Goal: Complete application form

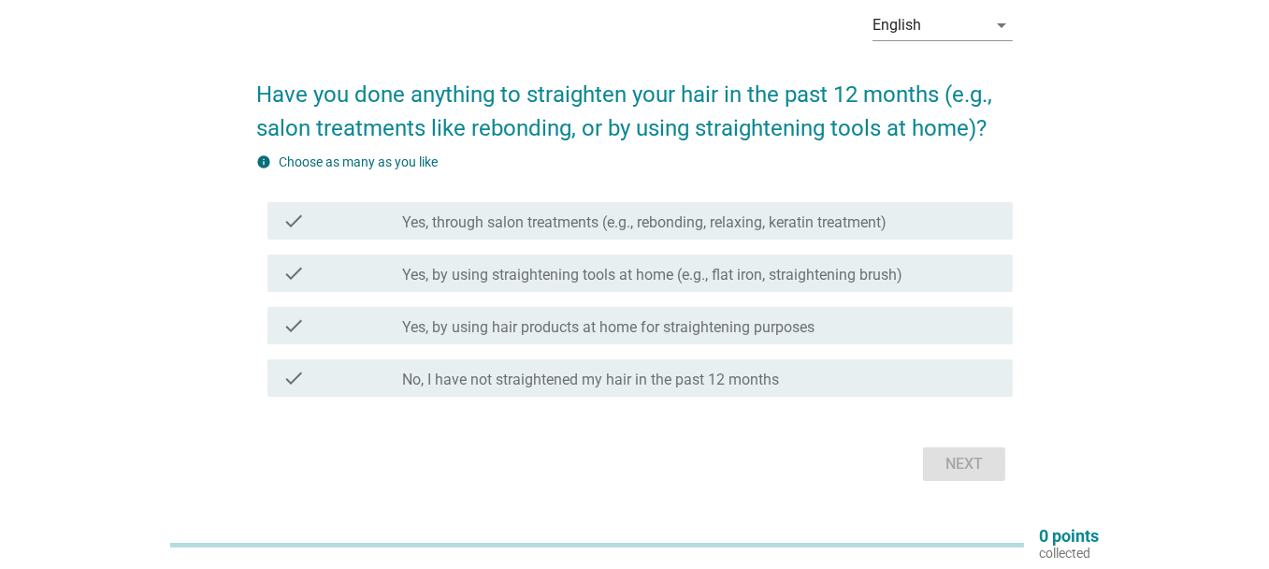
scroll to position [44, 0]
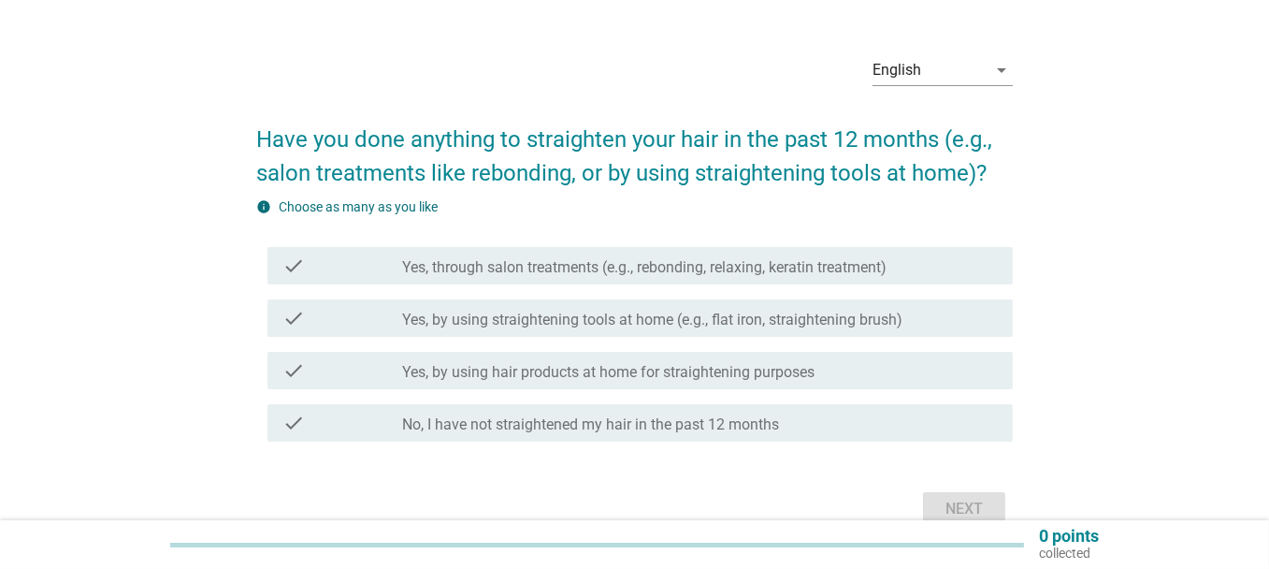
click at [598, 268] on label "Yes, through salon treatments (e.g., rebonding, relaxing, keratin treatment)" at bounding box center [644, 267] width 484 height 19
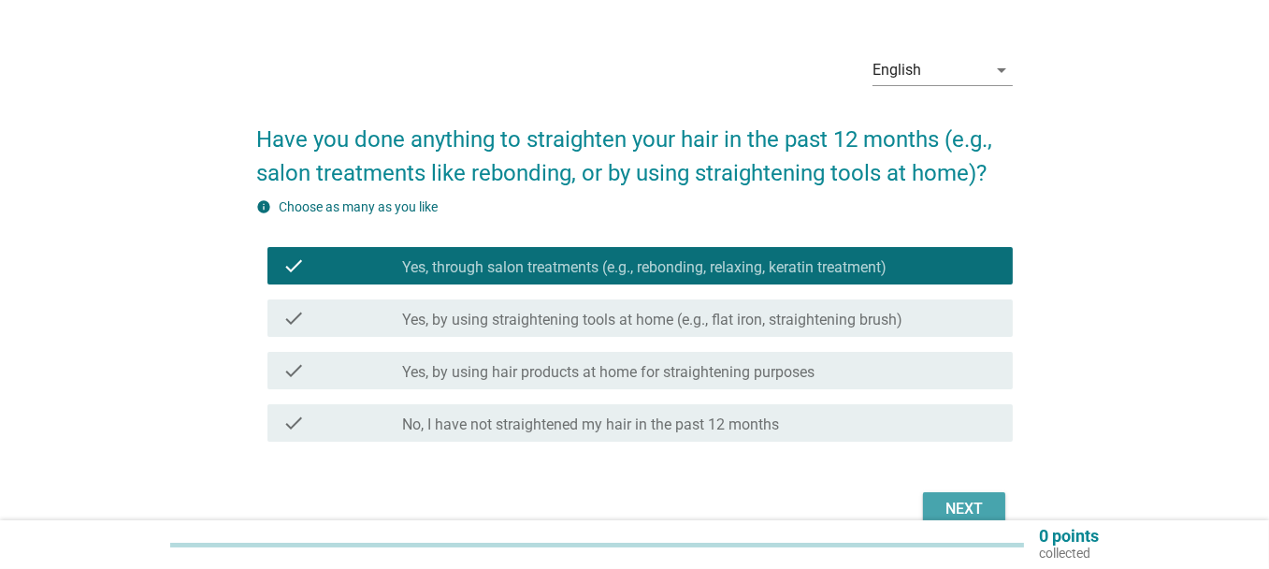
click at [980, 511] on div "Next" at bounding box center [964, 509] width 52 height 22
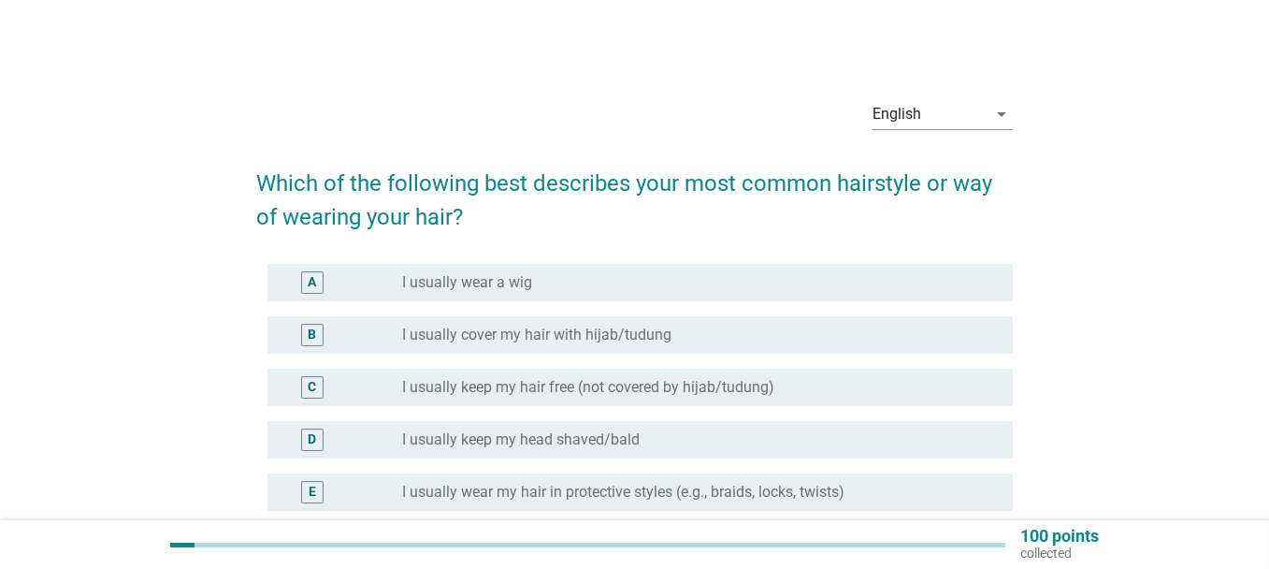
scroll to position [94, 0]
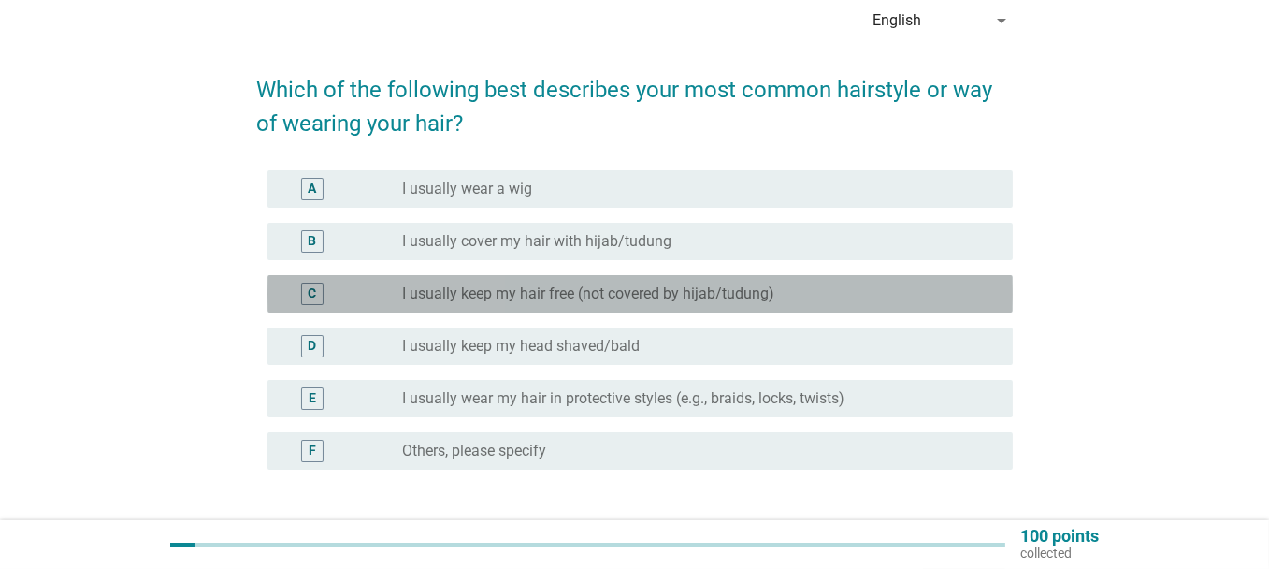
click at [503, 302] on label "I usually keep my hair free (not covered by hijab/tudung)" at bounding box center [588, 293] width 372 height 19
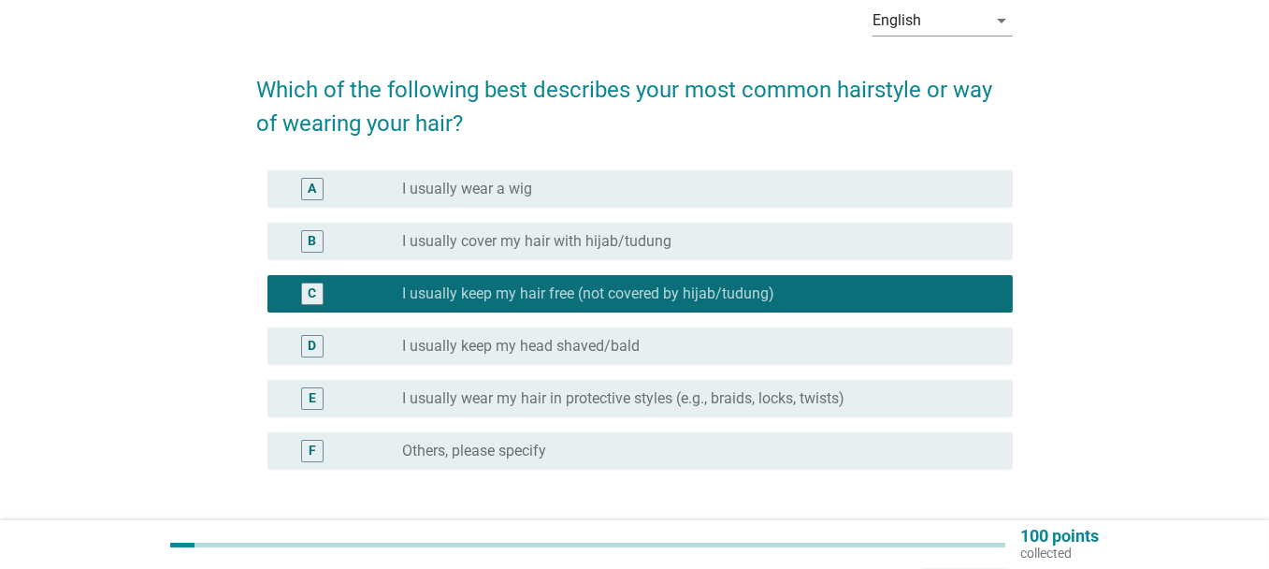
click at [523, 403] on label "I usually wear my hair in protective styles (e.g., braids, locks, twists)" at bounding box center [623, 398] width 442 height 19
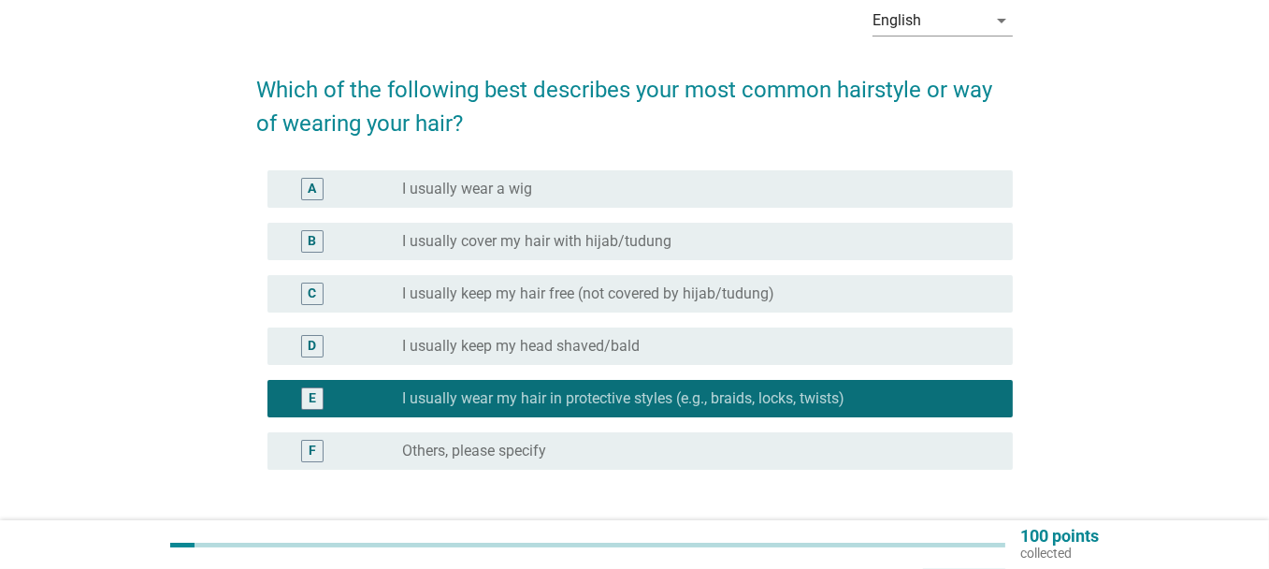
click at [599, 295] on label "I usually keep my hair free (not covered by hijab/tudung)" at bounding box center [588, 293] width 372 height 19
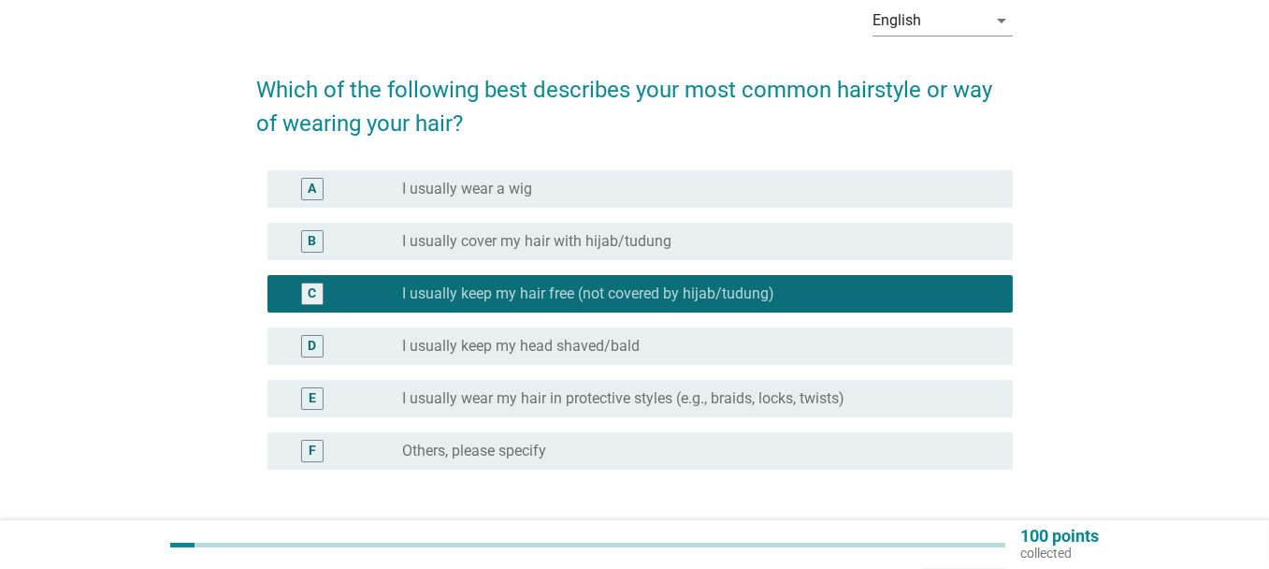
scroll to position [239, 0]
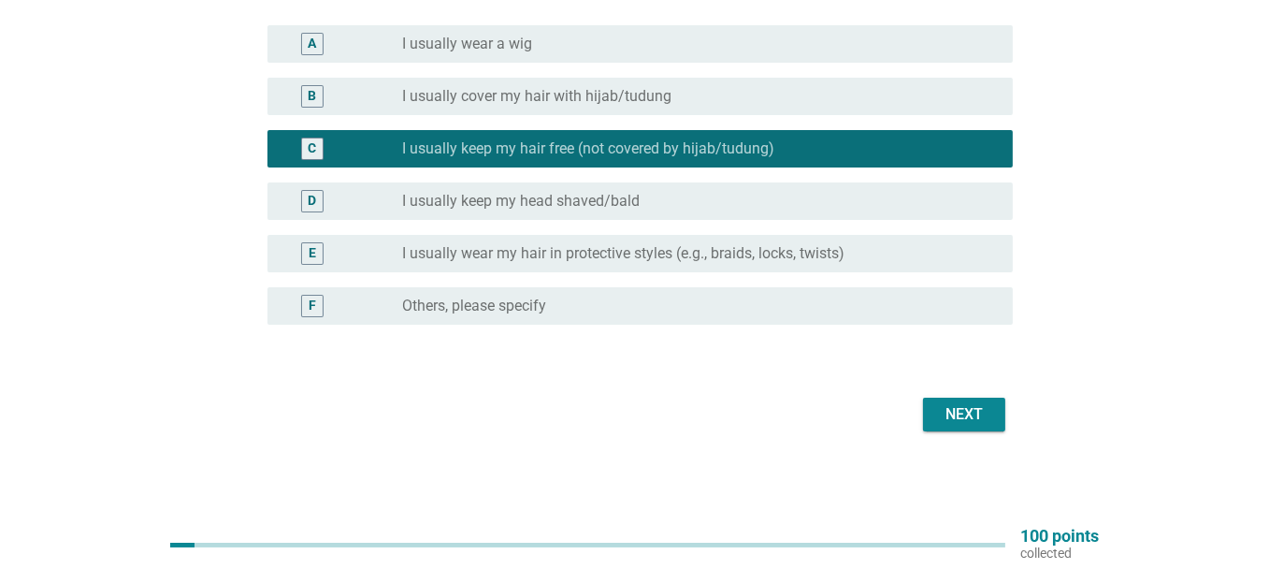
click at [987, 426] on button "Next" at bounding box center [964, 415] width 82 height 34
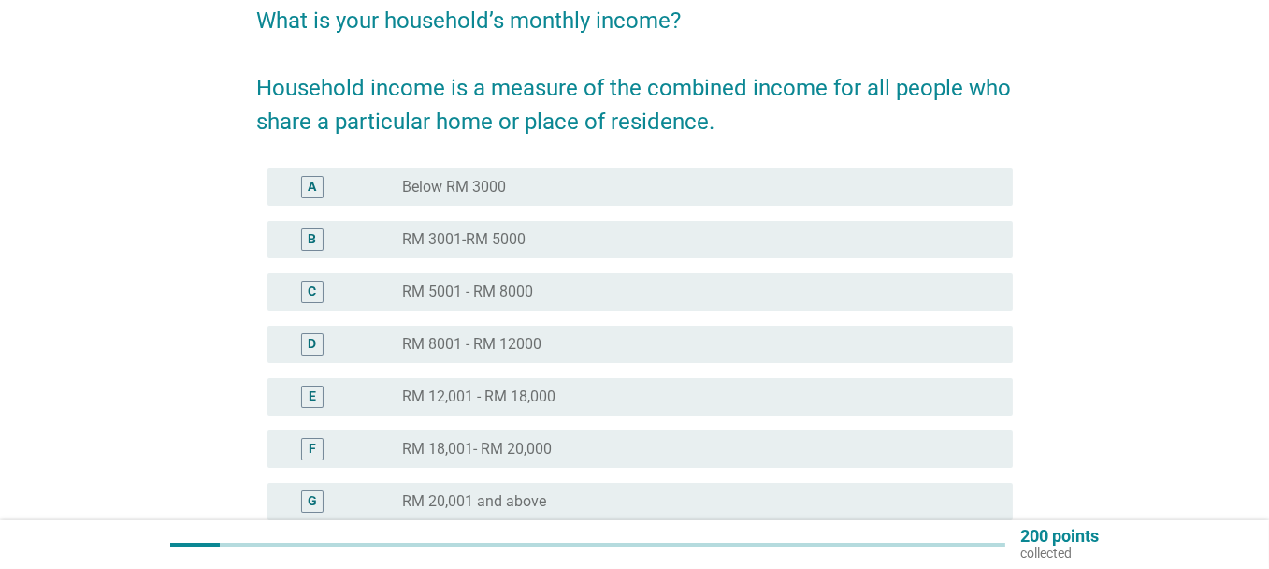
scroll to position [187, 0]
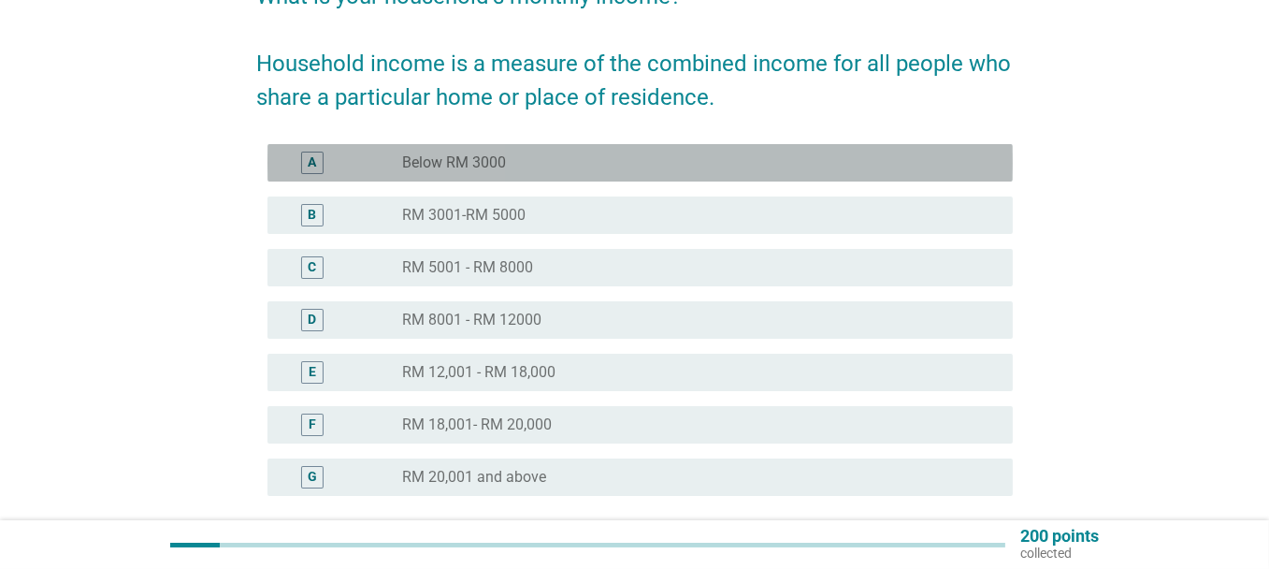
click at [476, 171] on label "Below RM 3000" at bounding box center [454, 162] width 104 height 19
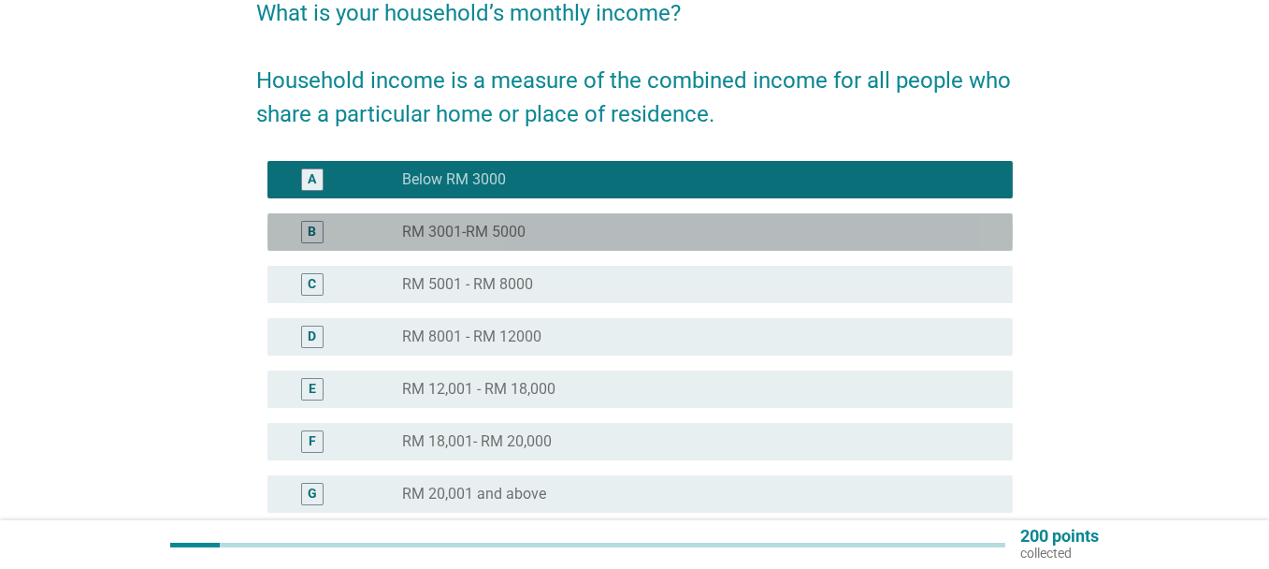
click at [542, 234] on div "radio_button_unchecked RM 3001-RM 5000" at bounding box center [692, 232] width 581 height 19
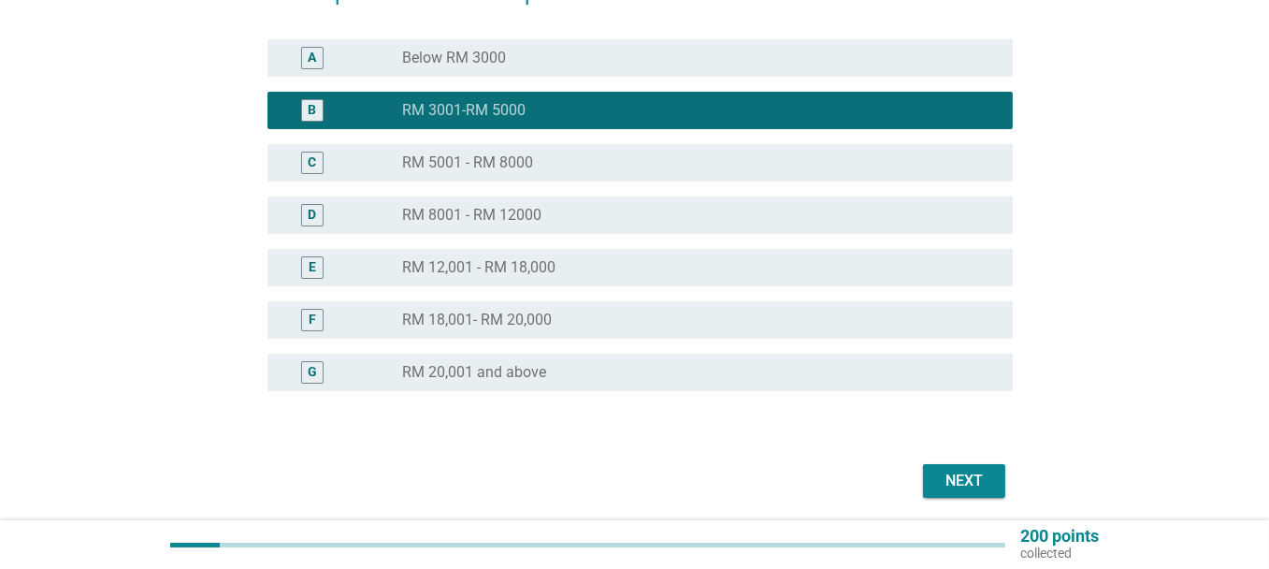
scroll to position [357, 0]
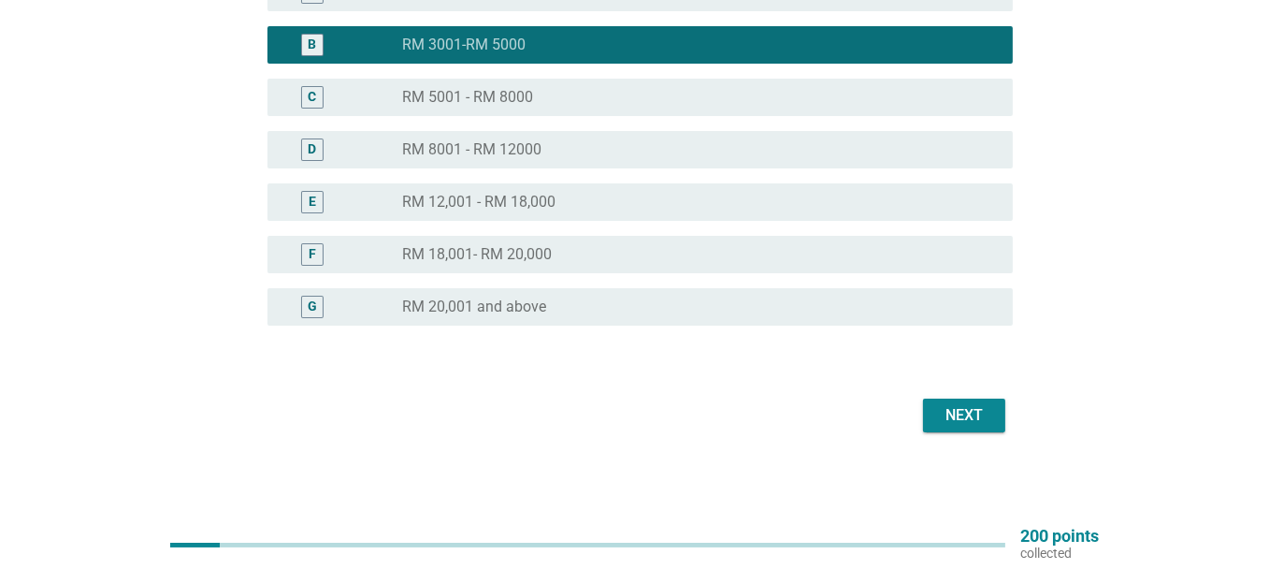
click at [990, 409] on div "Next" at bounding box center [964, 415] width 52 height 22
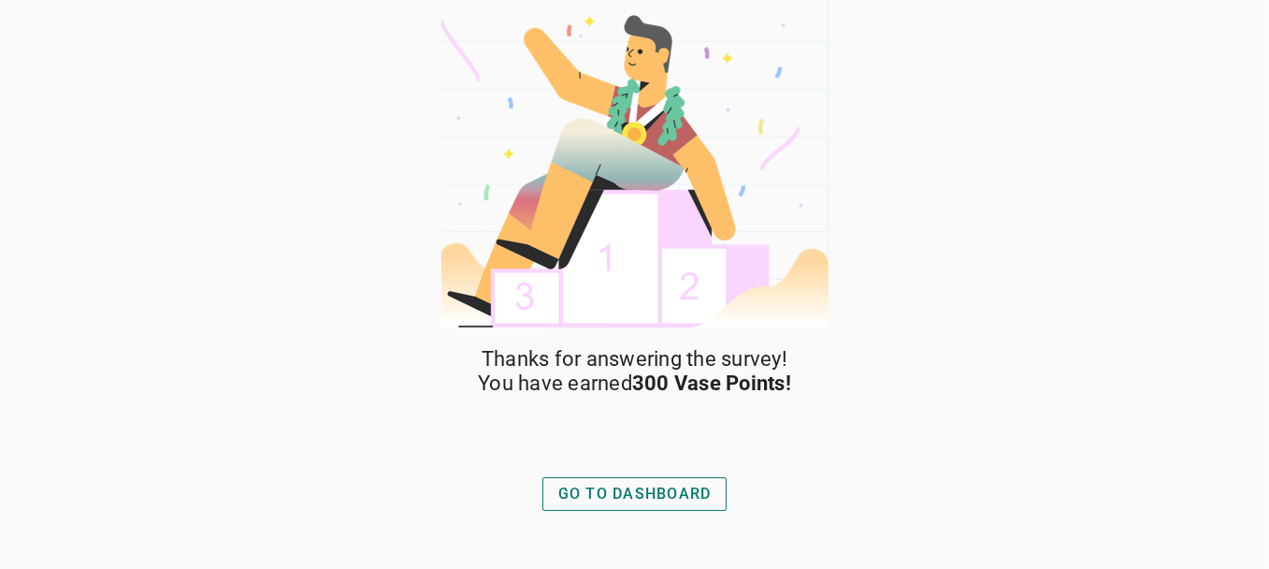
click at [619, 490] on div "GO TO DASHBOARD" at bounding box center [634, 494] width 153 height 22
